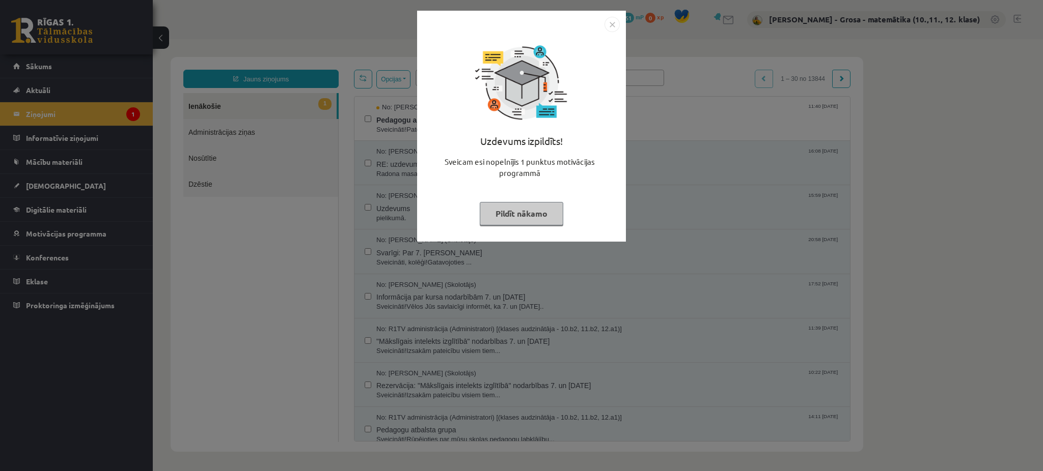
click at [503, 216] on button "Pildīt nākamo" at bounding box center [521, 213] width 83 height 23
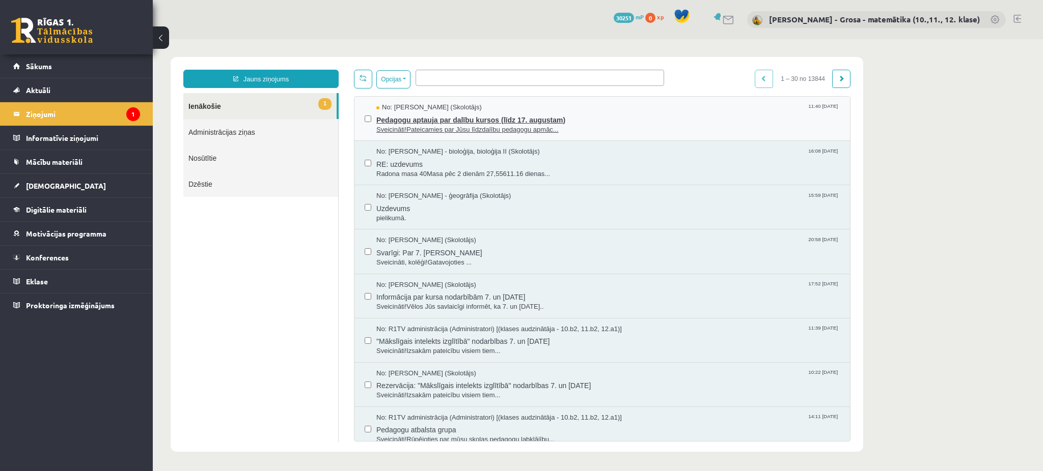
click at [501, 106] on div "No: Indars Kraģis (Skolotājs) 11:40 10/08/2025" at bounding box center [607, 108] width 463 height 10
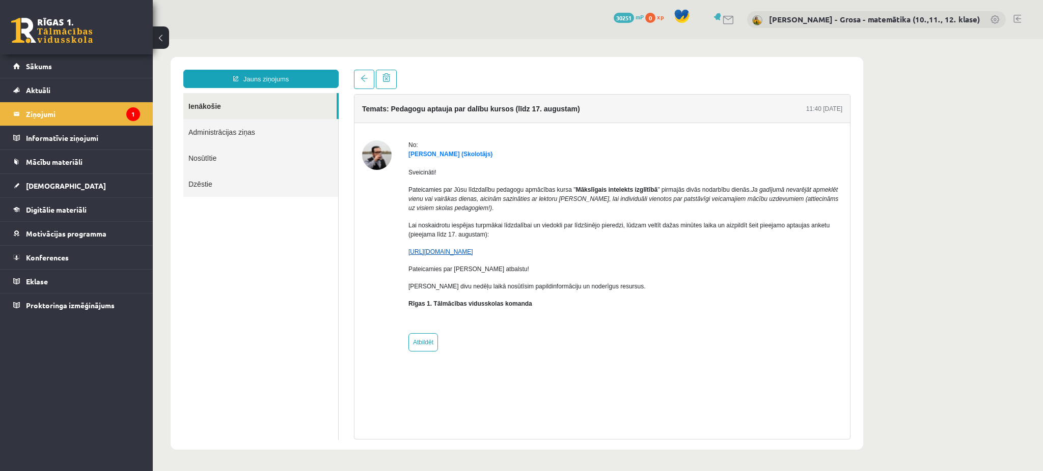
click at [473, 253] on link "https://docs.google.com/forms/d/e/1FAIpQLSdv-ofMn3G2-F0RHK_aHSARGsKrrZswZUq6eLt…" at bounding box center [440, 251] width 65 height 7
click at [214, 114] on link "Ienākošie" at bounding box center [259, 106] width 153 height 26
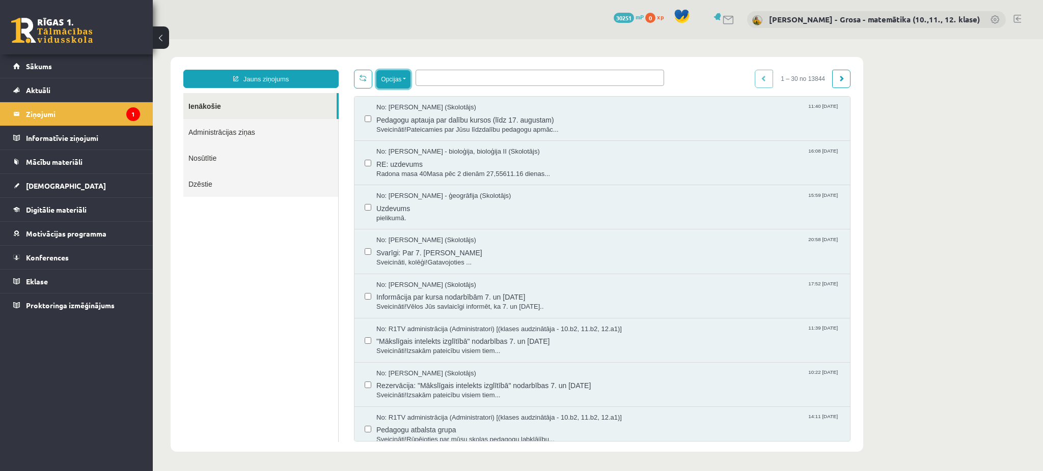
click at [396, 74] on button "Opcijas" at bounding box center [393, 79] width 34 height 18
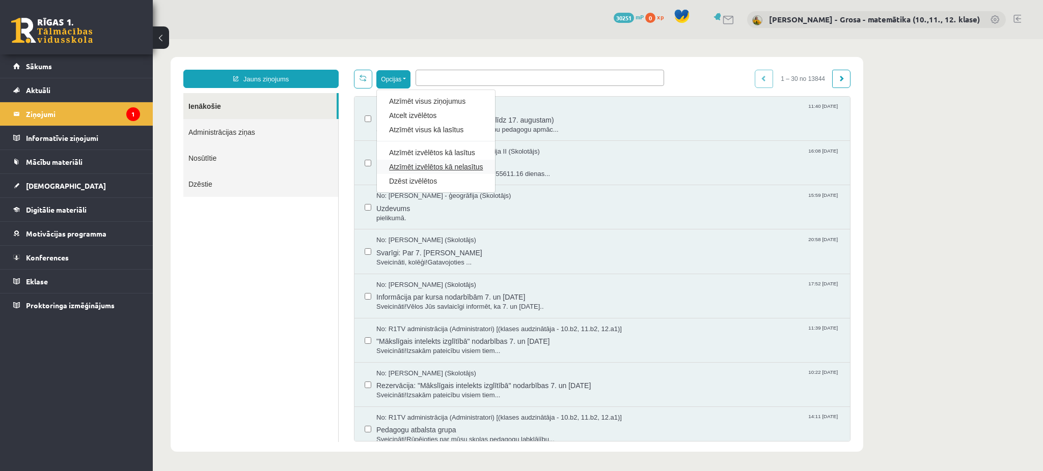
click at [435, 171] on link "Atzīmēt izvēlētos kā nelasītus" at bounding box center [436, 167] width 94 height 10
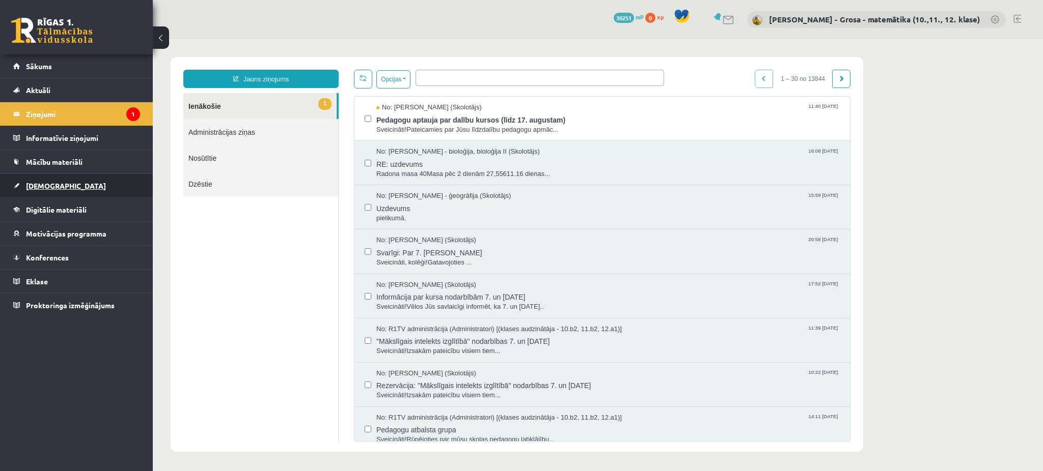
click at [62, 194] on link "[DEMOGRAPHIC_DATA]" at bounding box center [76, 185] width 127 height 23
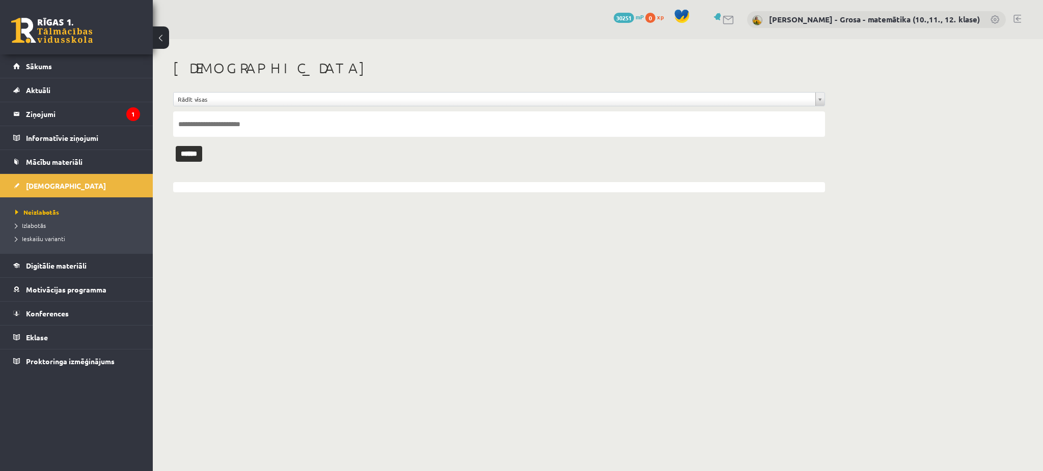
click at [38, 244] on li "Ieskaišu varianti" at bounding box center [78, 238] width 127 height 13
click at [36, 234] on link "Ieskaišu varianti" at bounding box center [78, 238] width 127 height 9
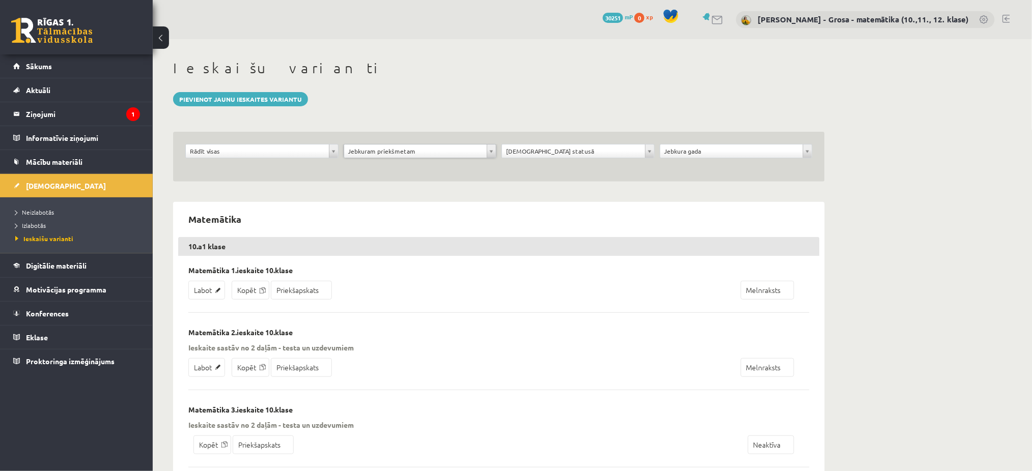
drag, startPoint x: 380, startPoint y: 147, endPoint x: 568, endPoint y: 147, distance: 188.4
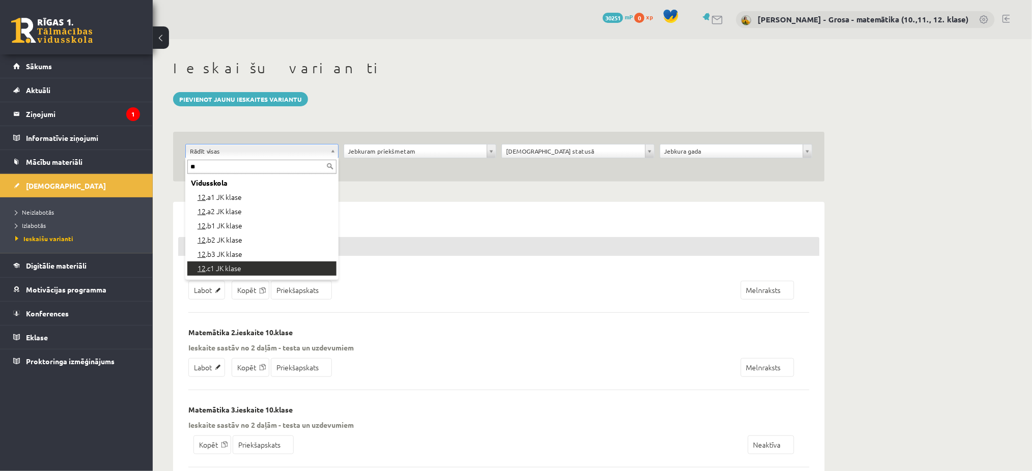
scroll to position [12, 0]
type input "**"
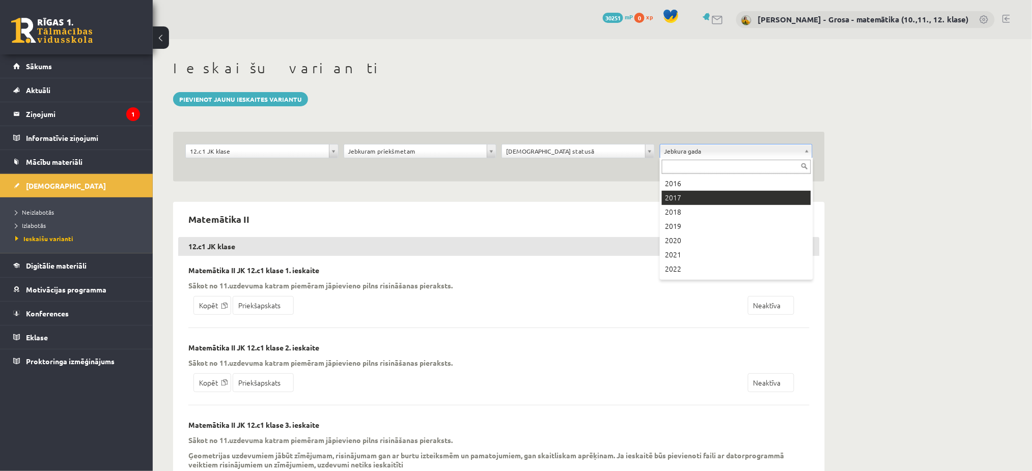
scroll to position [83, 0]
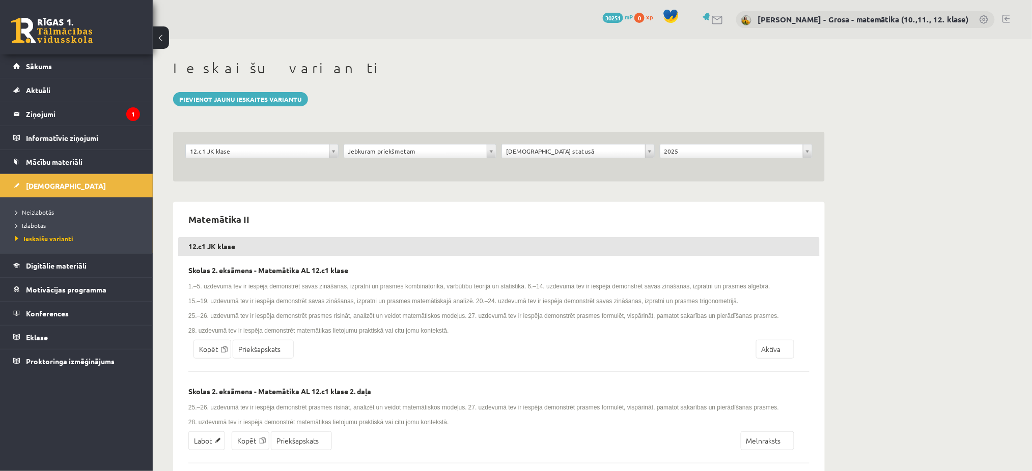
scroll to position [296, 0]
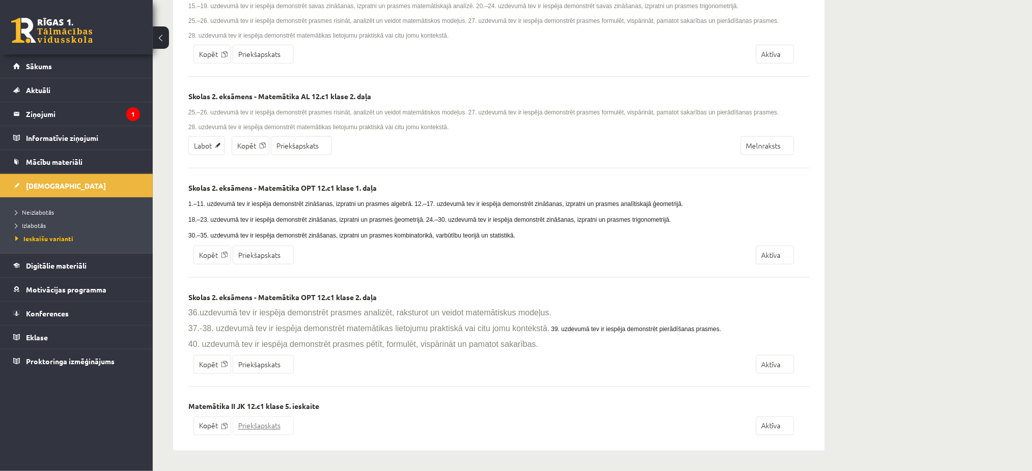
click at [263, 430] on link "Priekšapskats" at bounding box center [263, 426] width 61 height 19
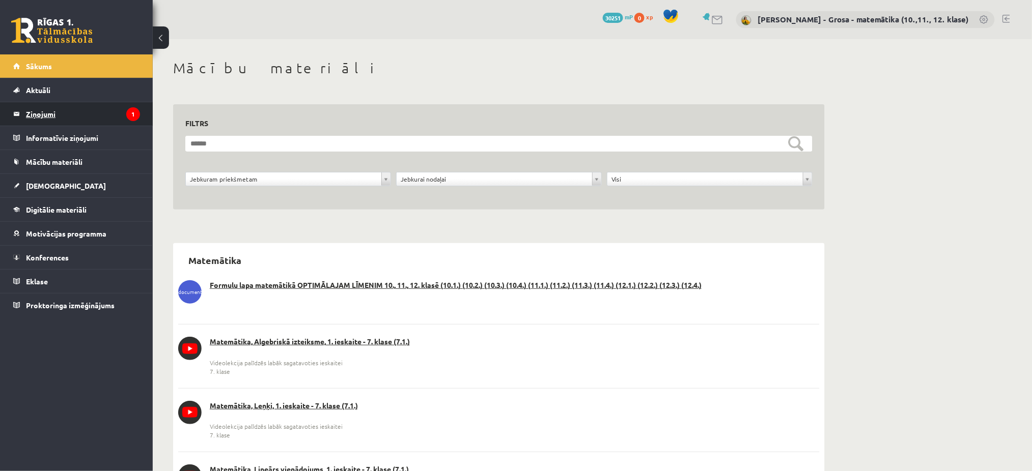
click at [118, 122] on legend "Ziņojumi 1" at bounding box center [83, 113] width 114 height 23
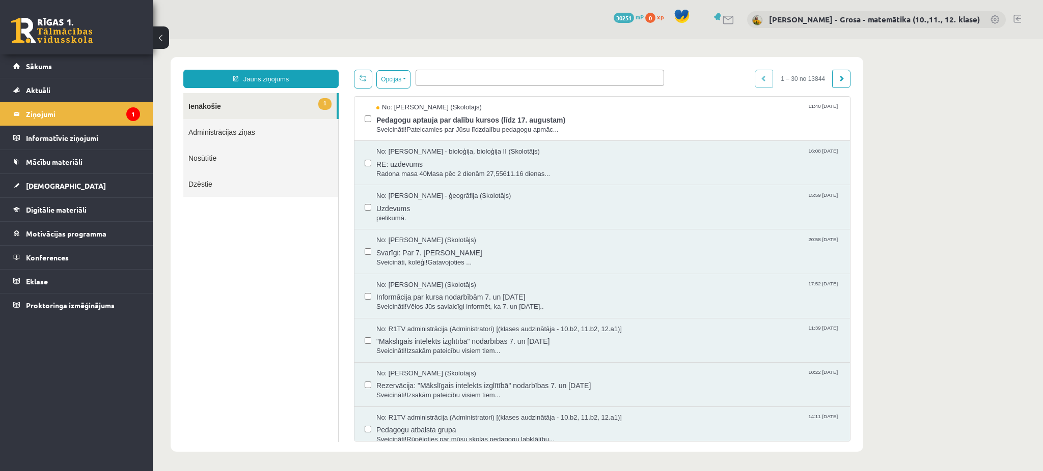
click at [500, 79] on ul at bounding box center [539, 76] width 247 height 12
type input "*********"
click at [259, 130] on link "Administrācijas ziņas" at bounding box center [260, 132] width 155 height 26
click at [248, 130] on link "Administrācijas ziņas" at bounding box center [260, 132] width 155 height 26
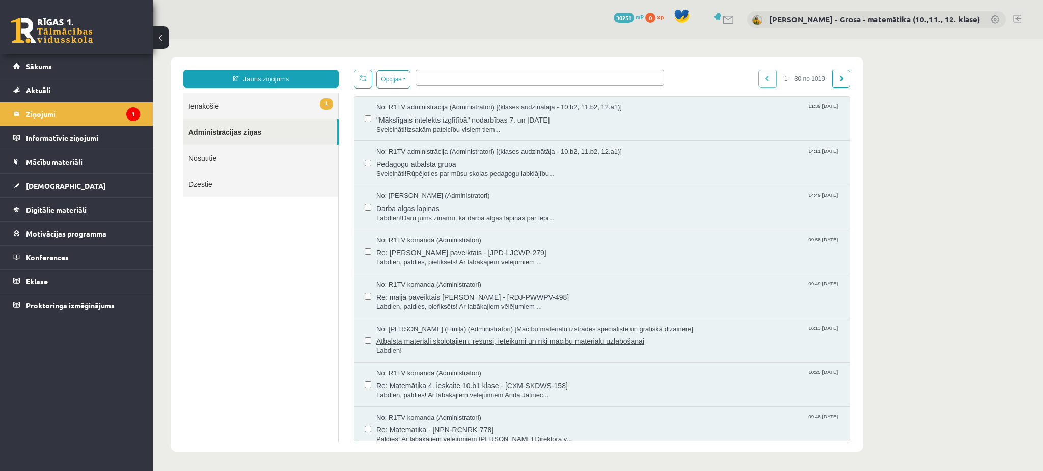
click at [560, 326] on span "No: [PERSON_NAME] (Hmiļa) (Administratori) [Mācību materiālu izstrādes speciāli…" at bounding box center [534, 330] width 317 height 10
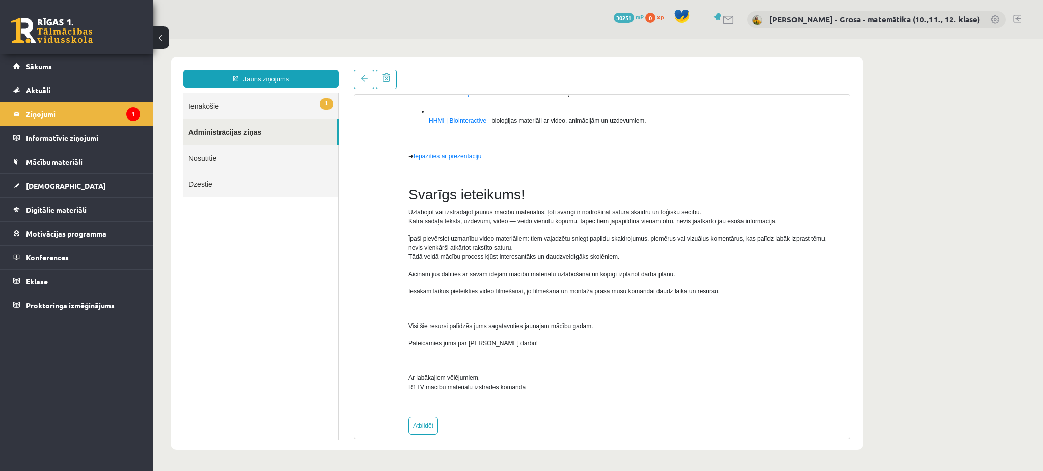
scroll to position [360, 0]
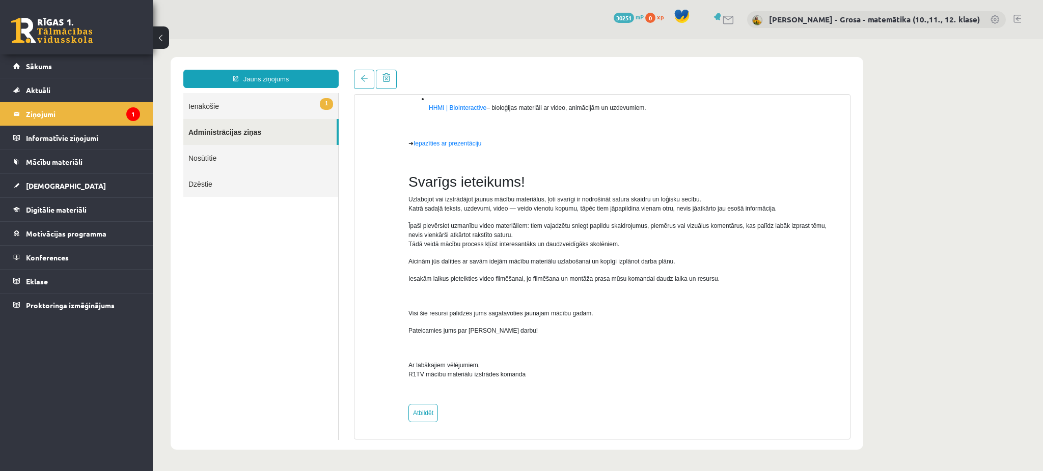
click at [221, 111] on link "1 Ienākošie" at bounding box center [260, 106] width 155 height 26
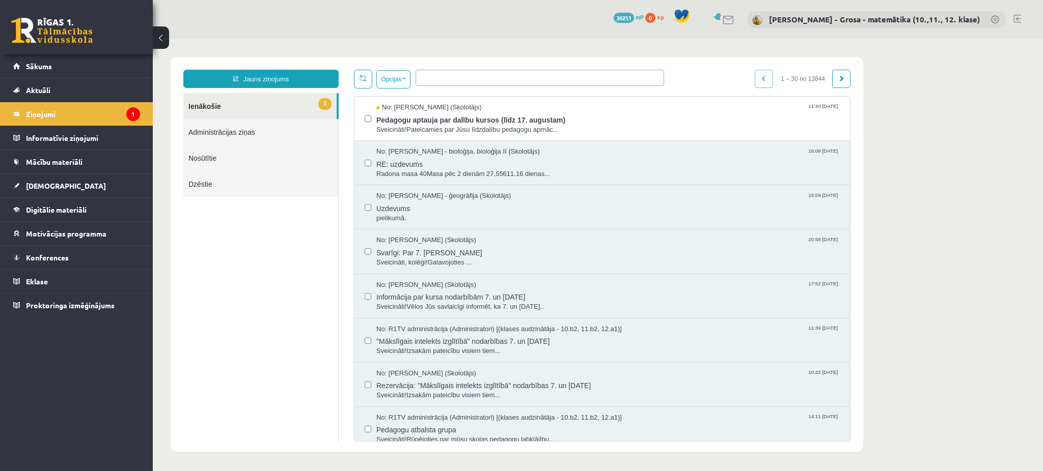
scroll to position [0, 0]
